Goal: Transaction & Acquisition: Purchase product/service

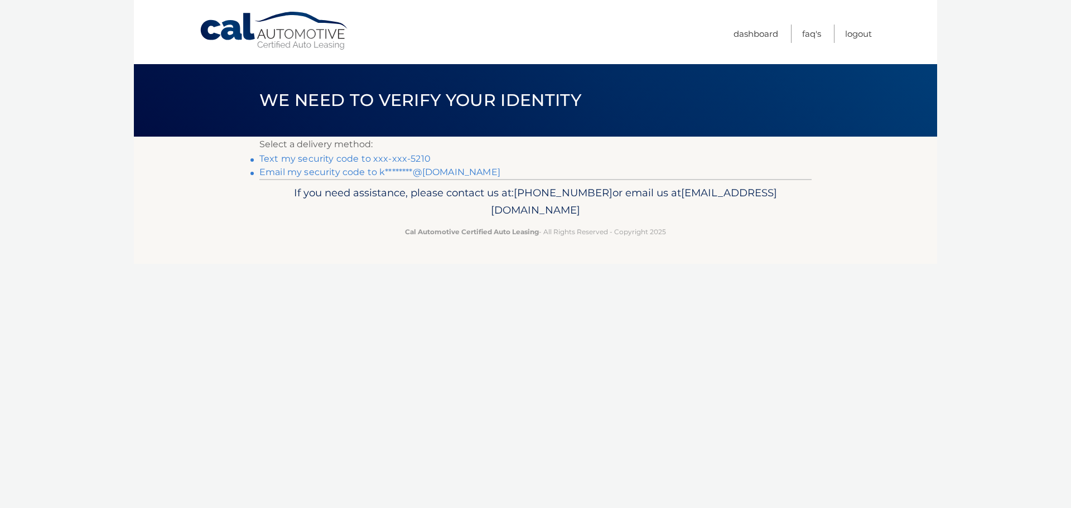
click at [278, 161] on link "Text my security code to xxx-xxx-5210" at bounding box center [344, 158] width 171 height 11
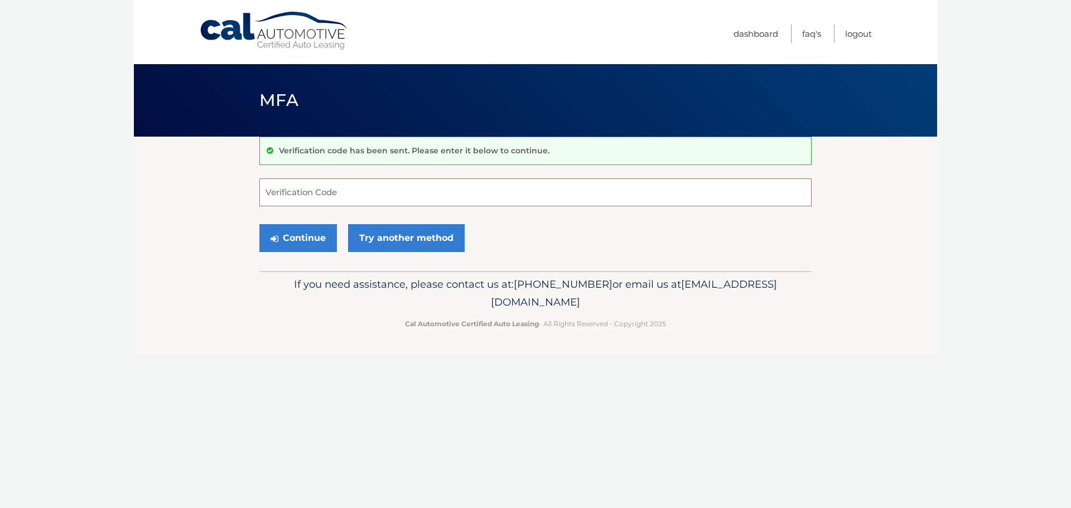
click at [281, 188] on input "Verification Code" at bounding box center [535, 192] width 552 height 28
type input "378204"
click at [313, 238] on button "Continue" at bounding box center [298, 238] width 78 height 28
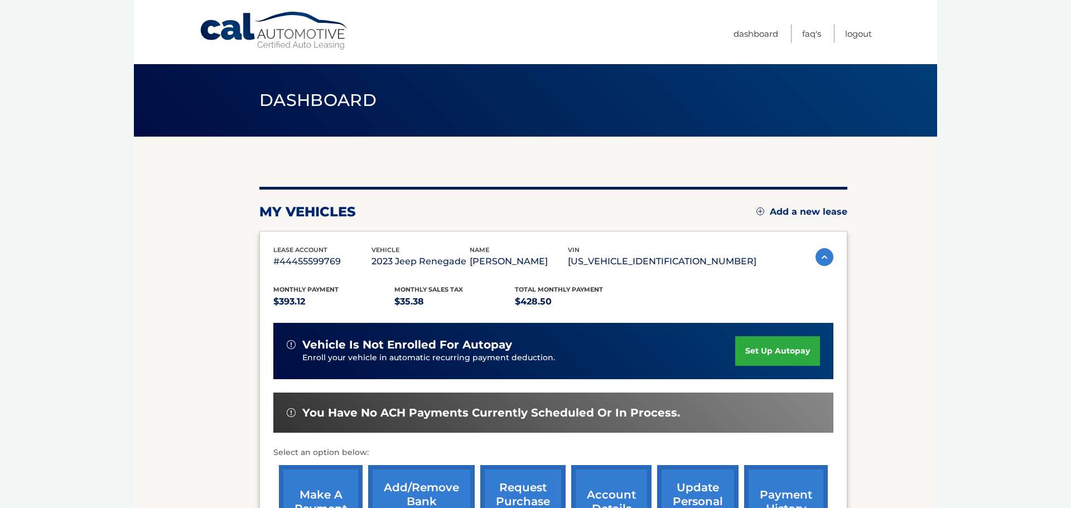
click at [883, 342] on section "my vehicles Add a new lease lease account #44455599769 vehicle 2023 Jeep Renega…" at bounding box center [535, 463] width 803 height 652
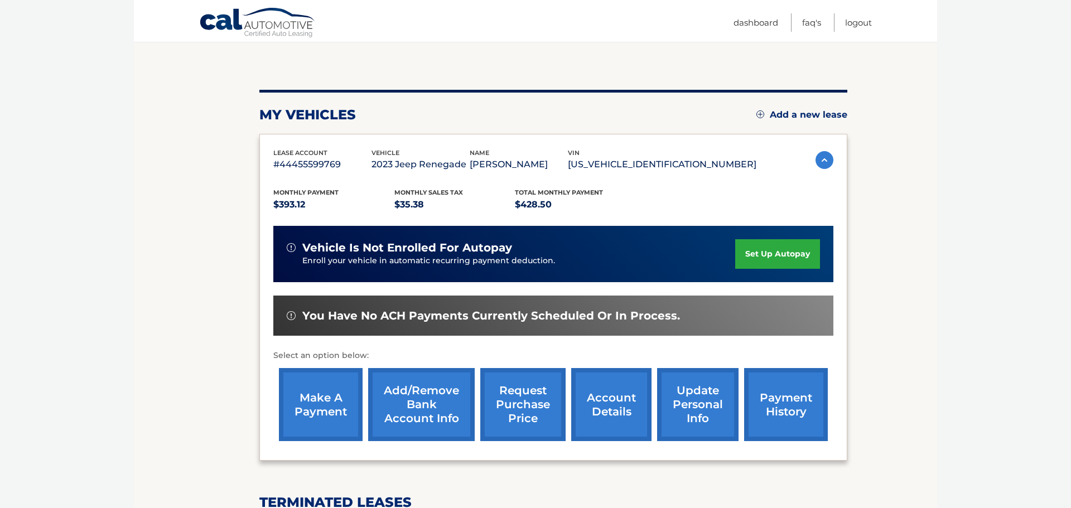
scroll to position [156, 0]
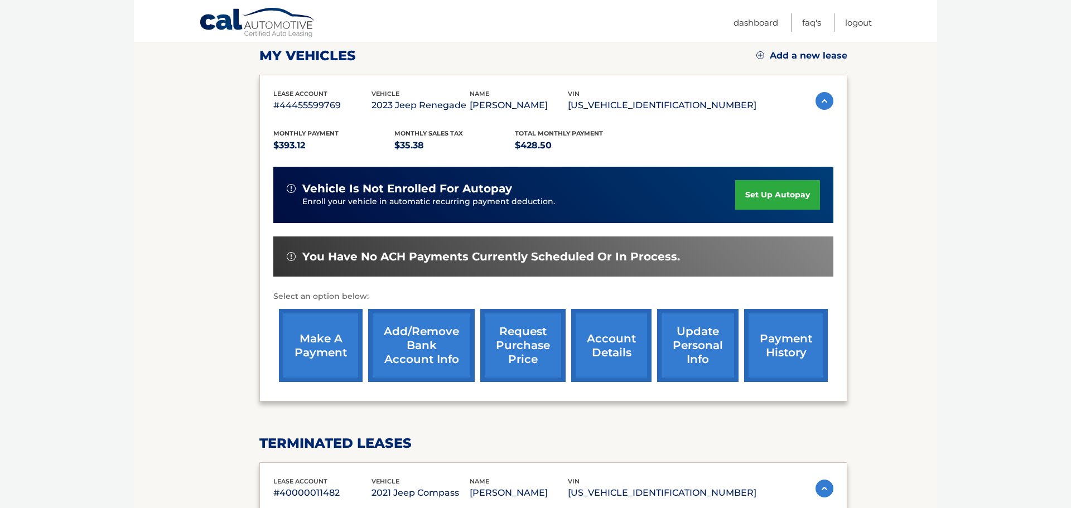
click at [330, 347] on link "make a payment" at bounding box center [321, 345] width 84 height 73
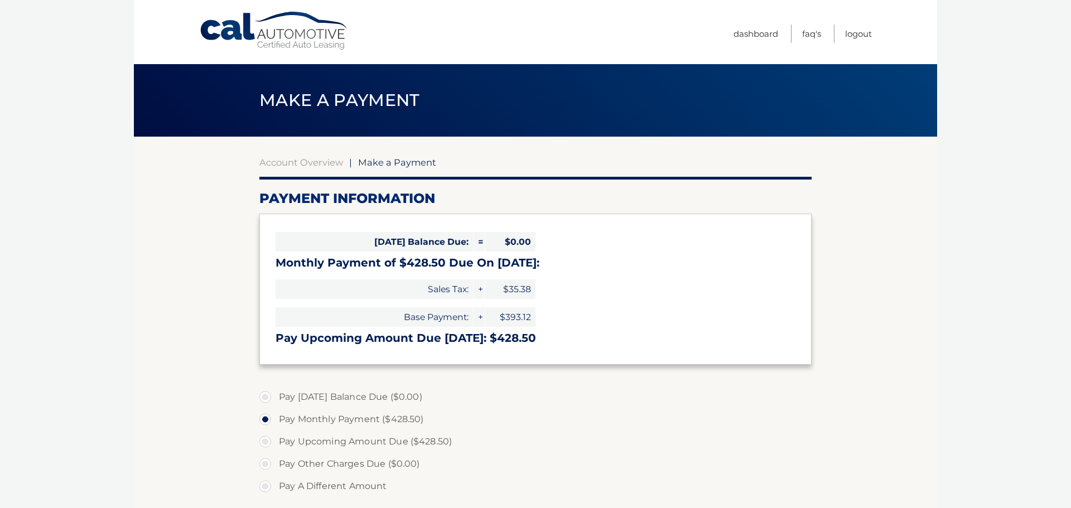
select select "ZmZiYjdkMjctMGU2My00NWY3LWE0NmYtOWIxYjQ0MzE0ZDhi"
click at [627, 409] on label "Pay Monthly Payment ($428.50)" at bounding box center [535, 419] width 552 height 22
click at [275, 409] on input "Pay Monthly Payment ($428.50)" at bounding box center [269, 417] width 11 height 18
click at [264, 431] on input "Pay Upcoming Amount Due ($428.50)" at bounding box center [269, 440] width 11 height 18
radio input "true"
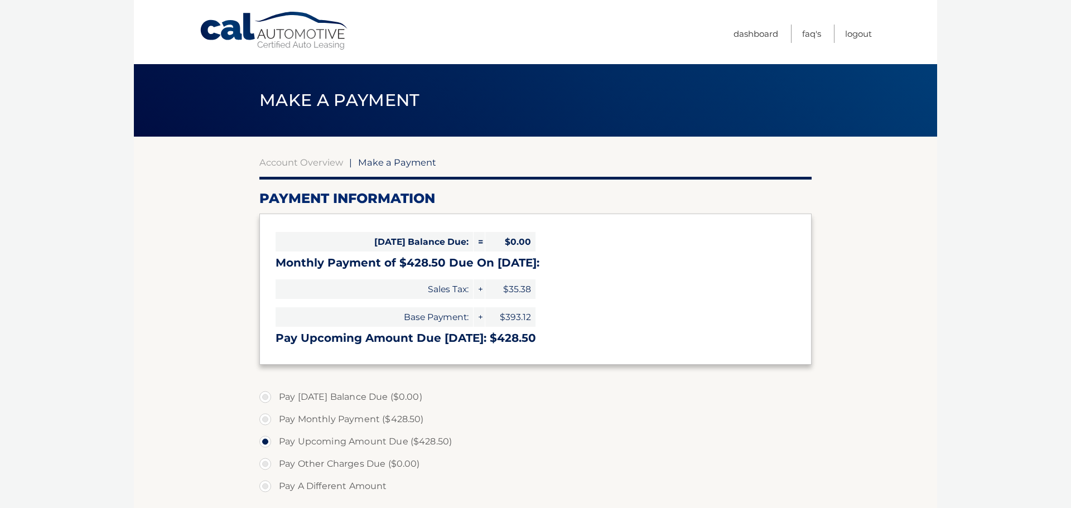
click at [264, 475] on input "Pay A Different Amount" at bounding box center [269, 484] width 11 height 18
radio input "true"
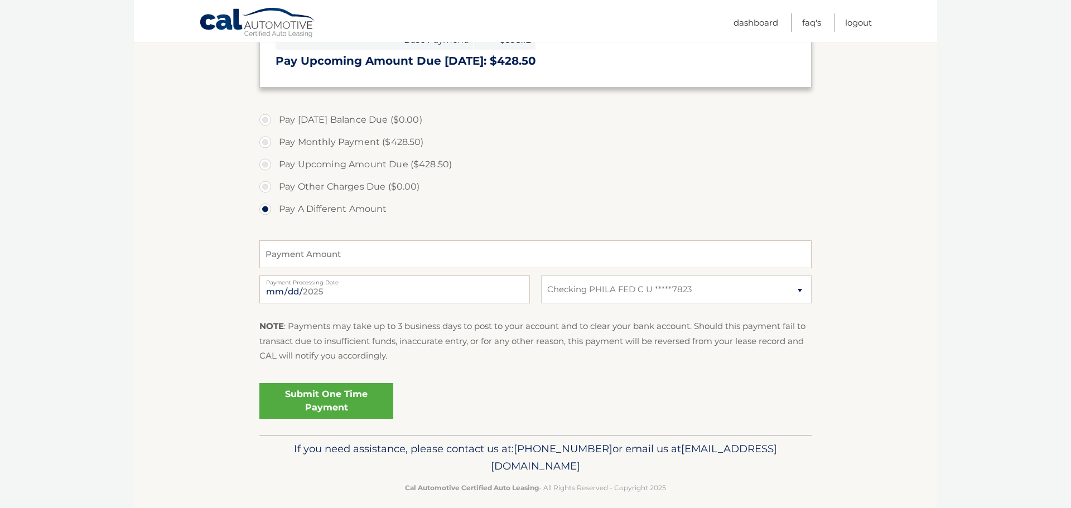
click at [266, 143] on label "Pay Monthly Payment ($428.50)" at bounding box center [535, 142] width 552 height 22
click at [266, 143] on input "Pay Monthly Payment ($428.50)" at bounding box center [269, 140] width 11 height 18
radio input "true"
type input "428.50"
click at [838, 164] on section "Account Overview | Make a Payment Payment Information Today's Balance Due: = $0…" at bounding box center [535, 147] width 803 height 576
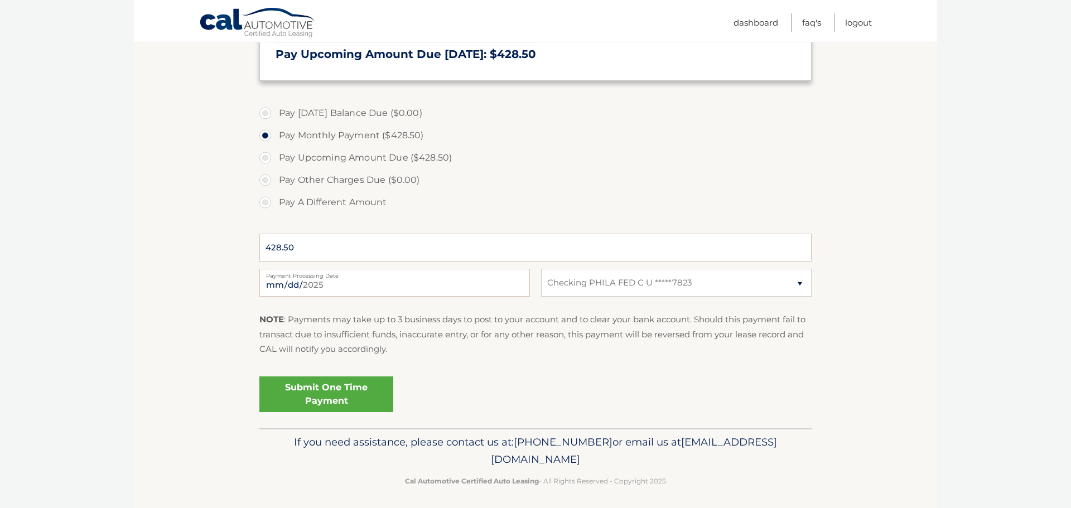
scroll to position [289, 0]
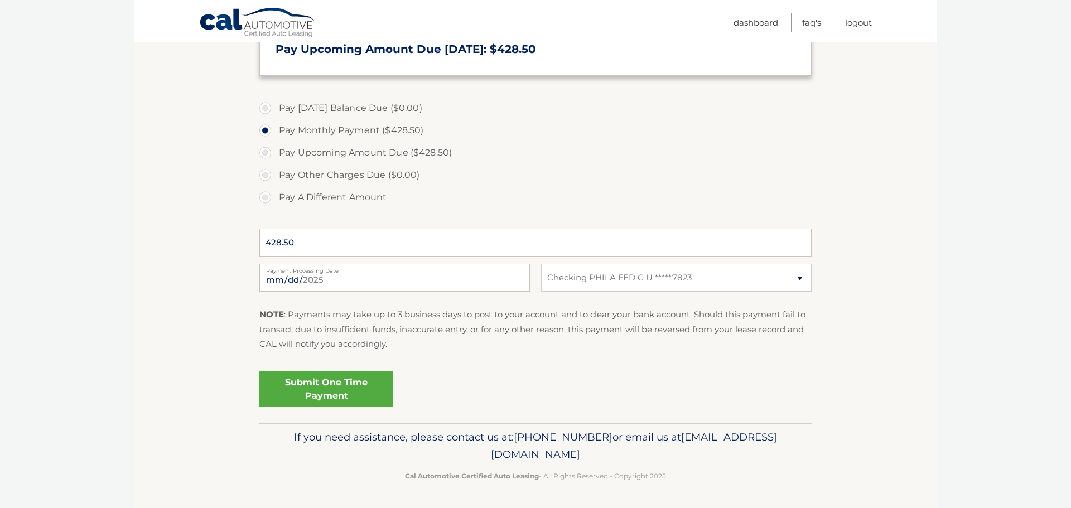
click at [317, 389] on link "Submit One Time Payment" at bounding box center [326, 389] width 134 height 36
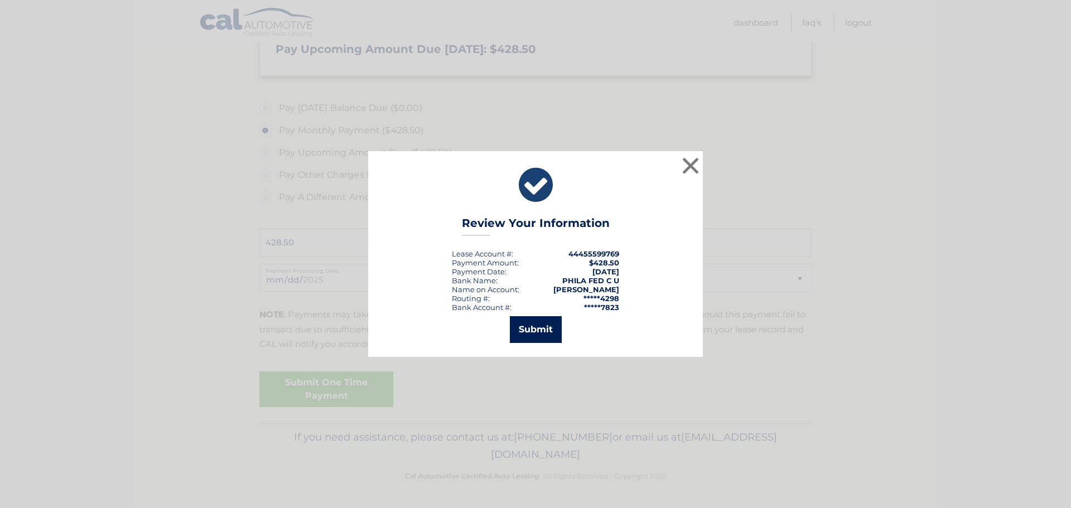
click at [534, 332] on button "Submit" at bounding box center [536, 329] width 52 height 27
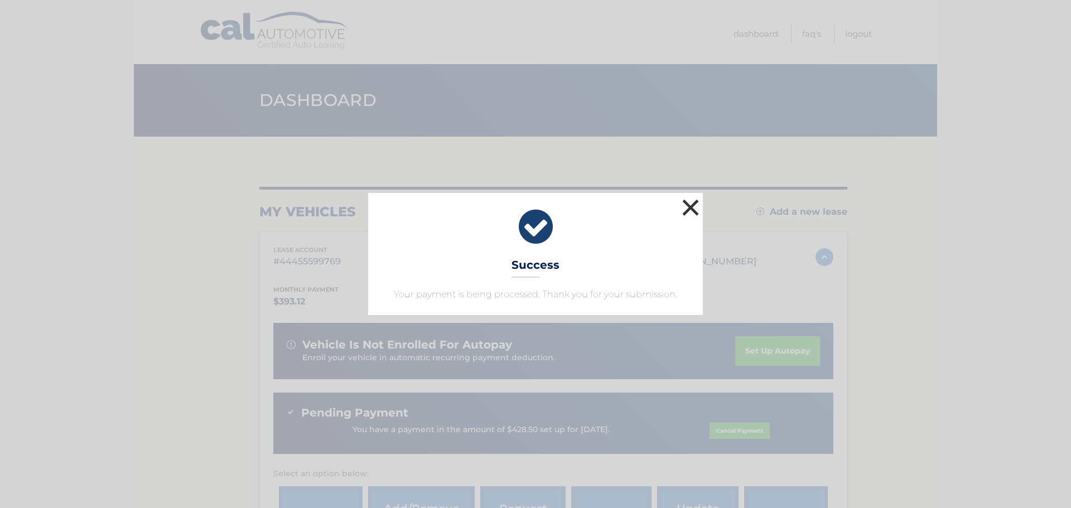
click at [691, 204] on button "×" at bounding box center [690, 207] width 22 height 22
